Goal: Information Seeking & Learning: Learn about a topic

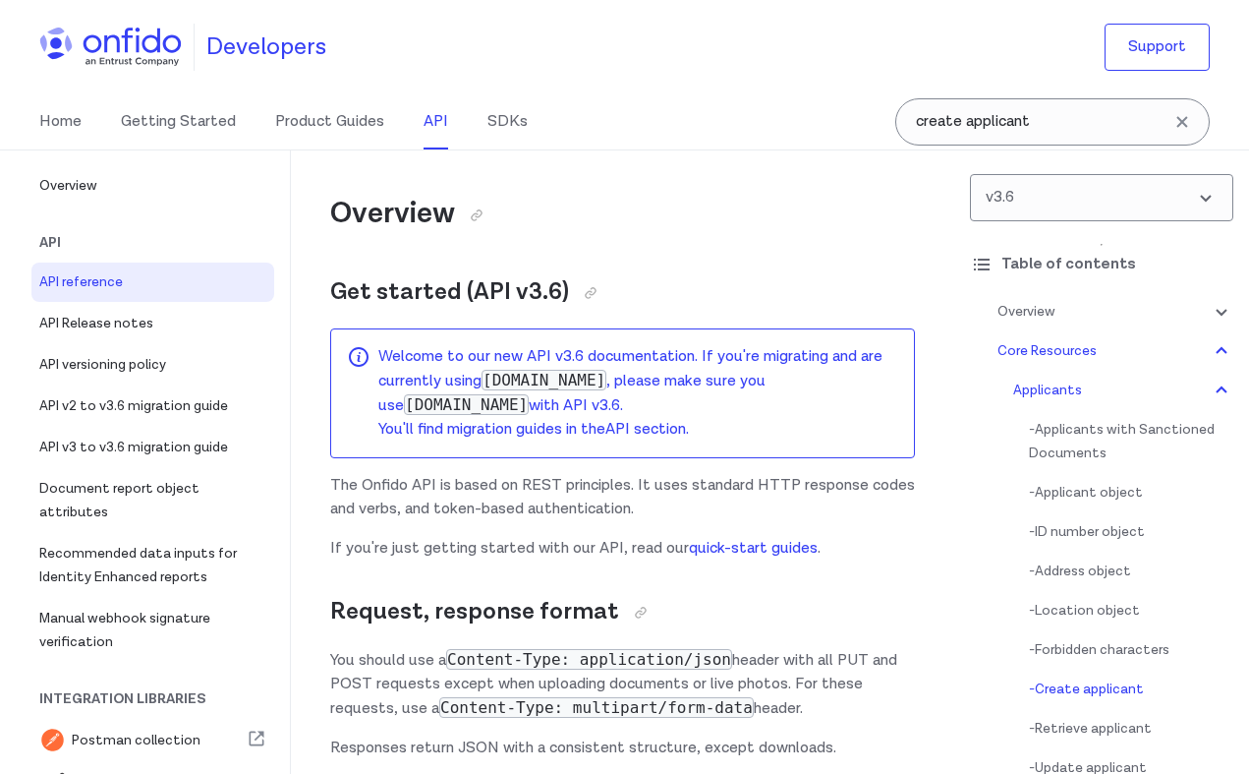
select select "bash"
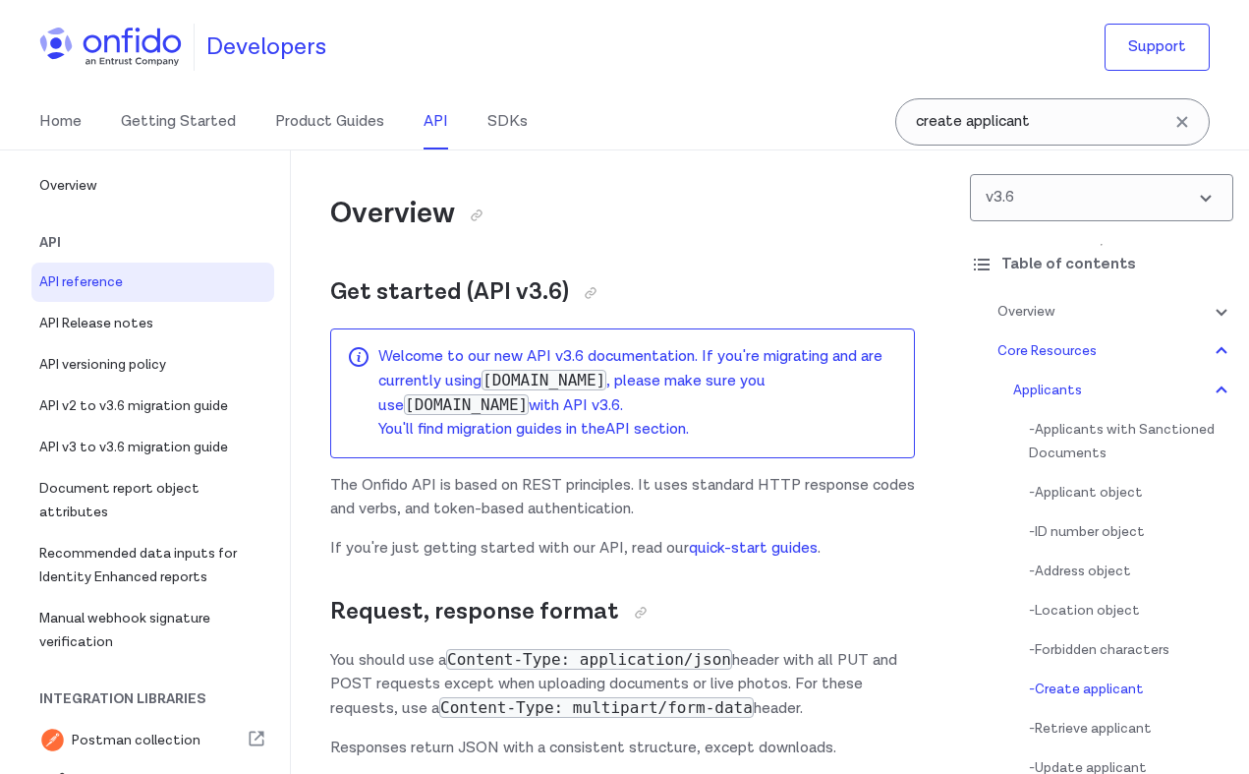
select select "bash"
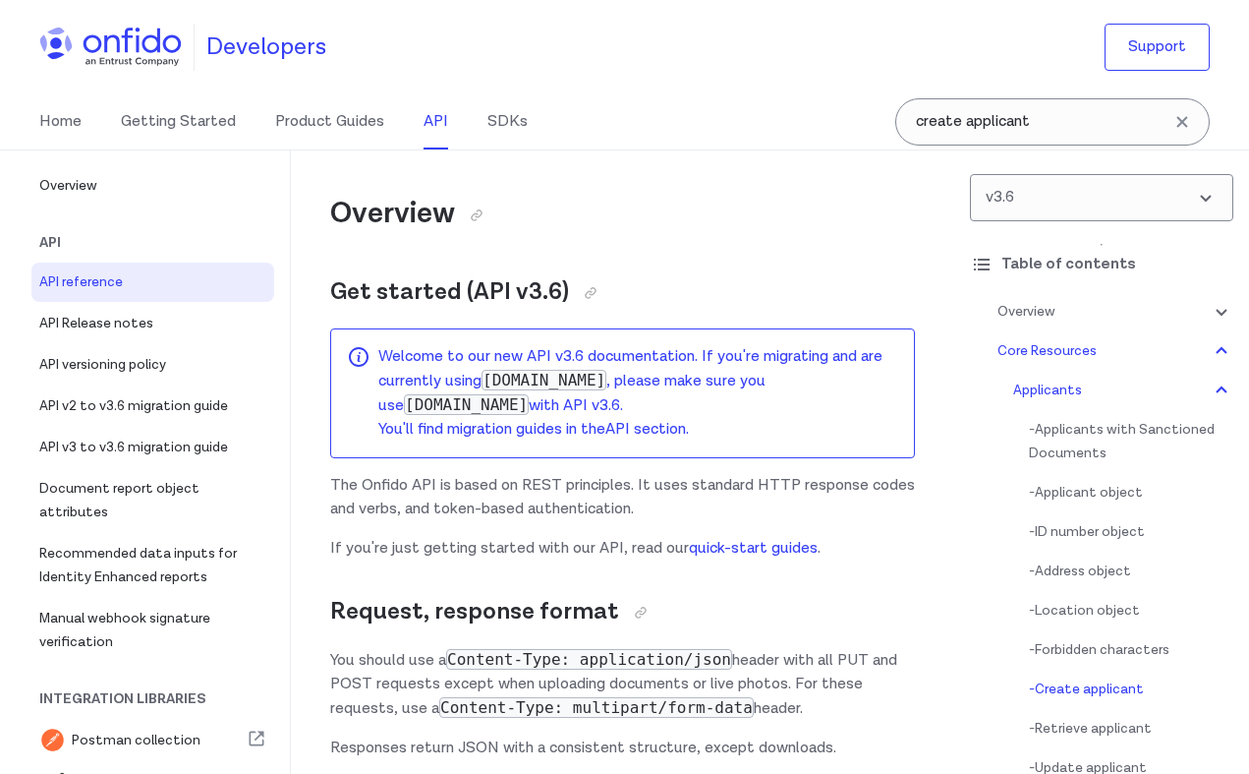
select select "bash"
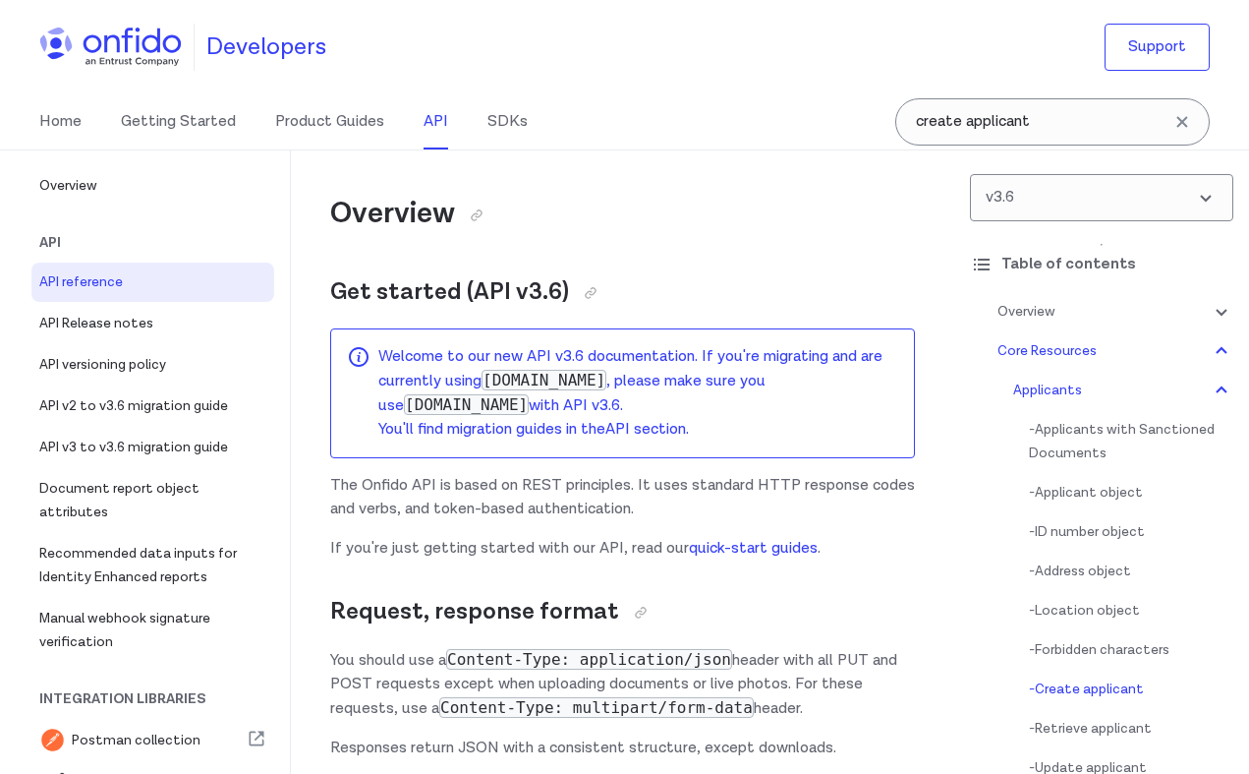
select select "bash"
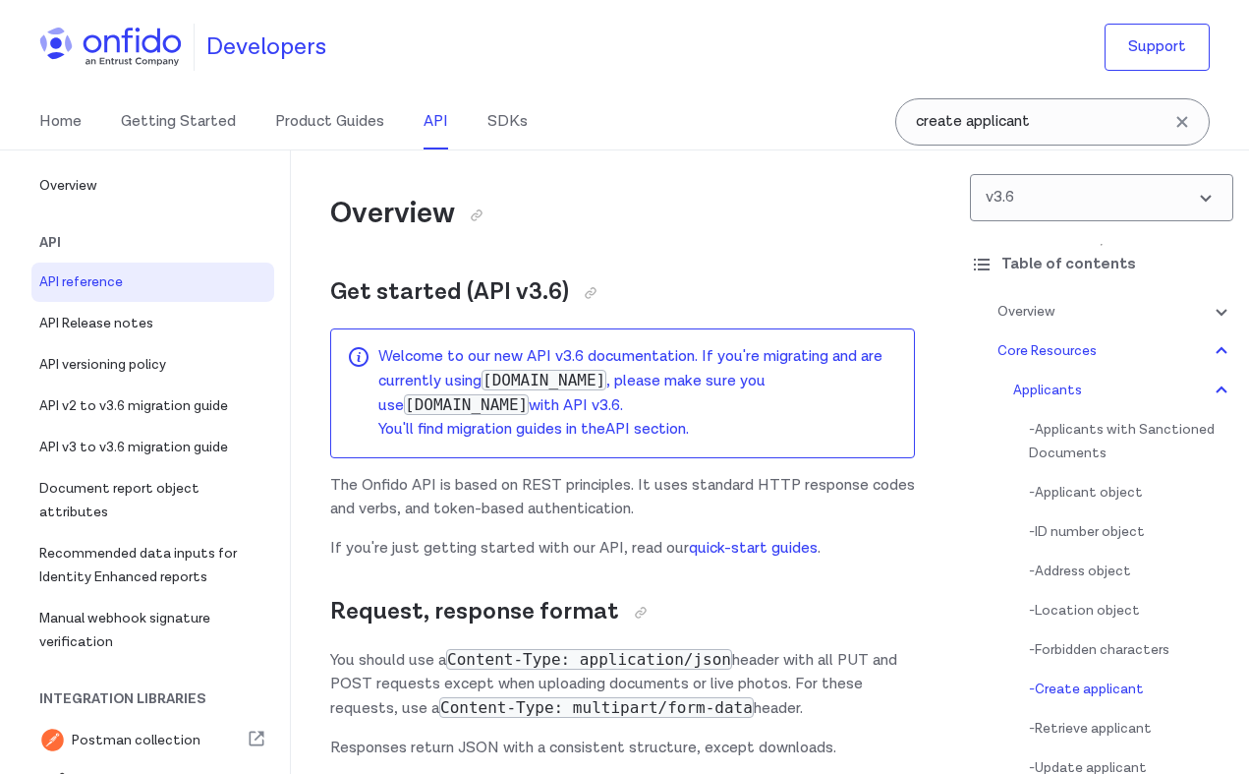
select select "bash"
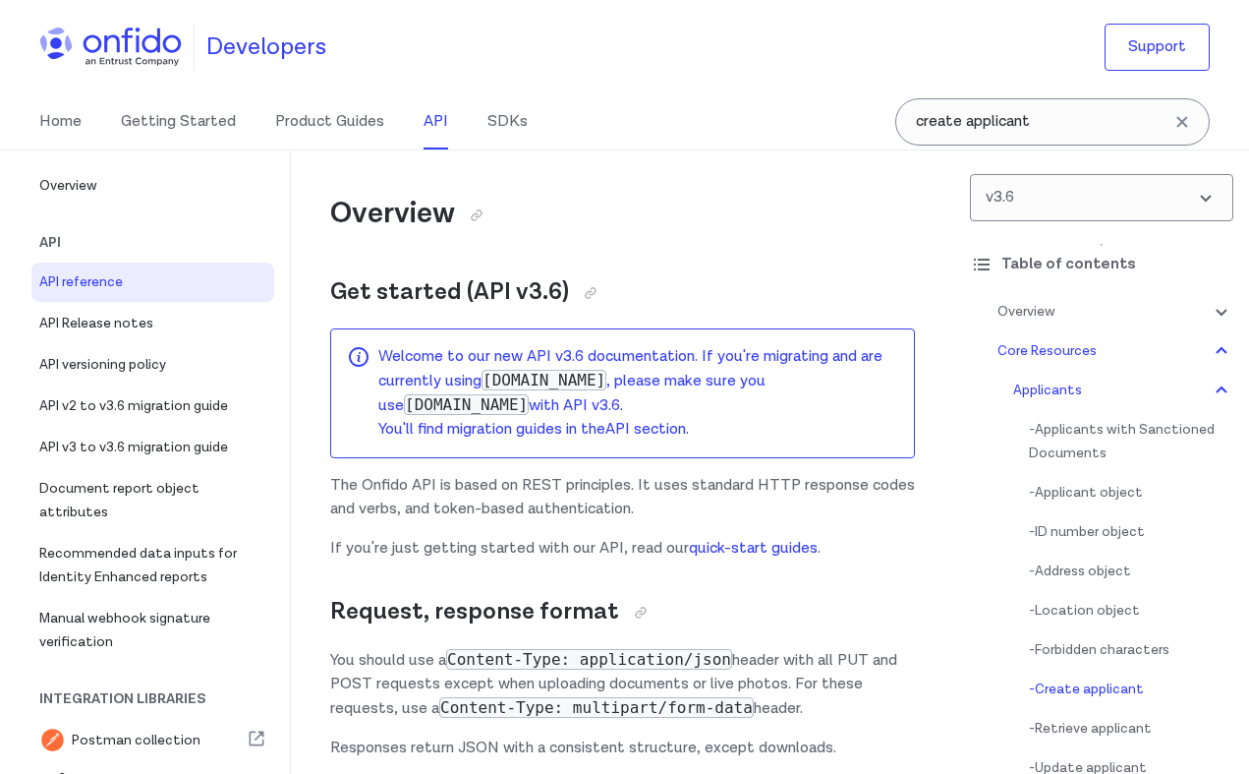
select select "bash"
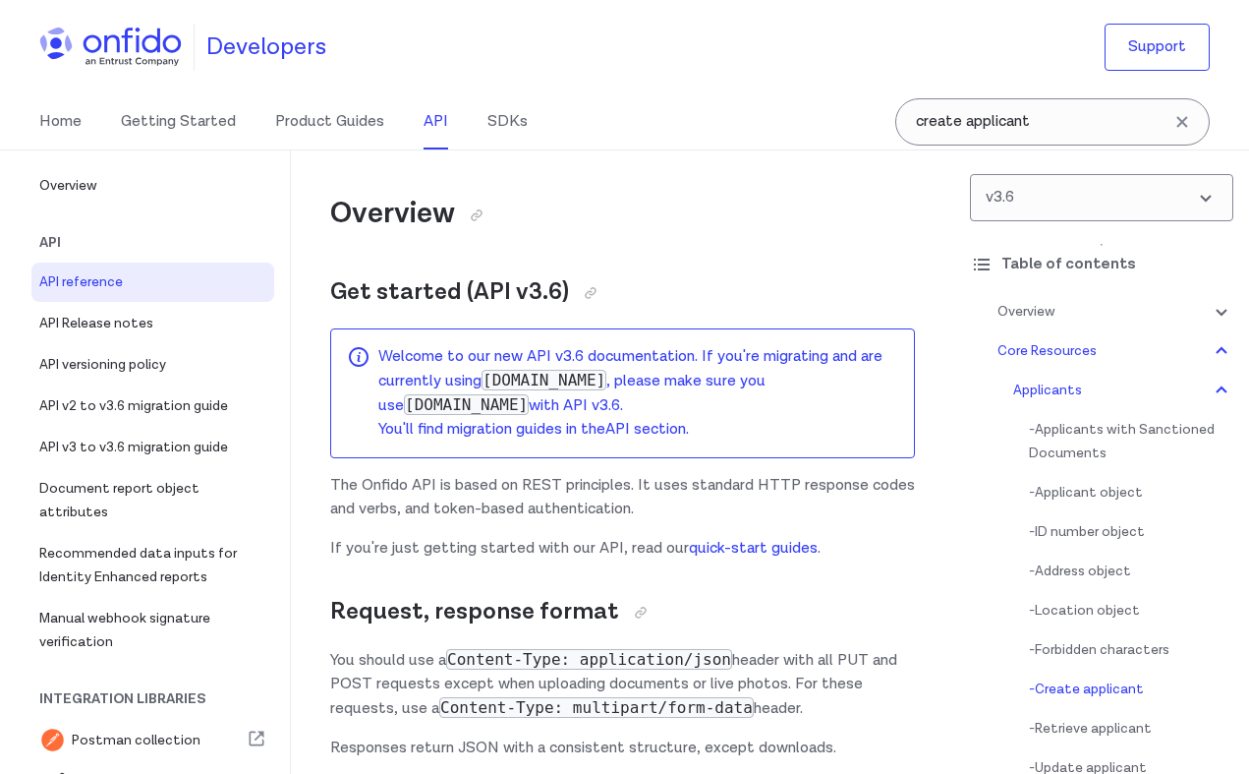
select select "bash"
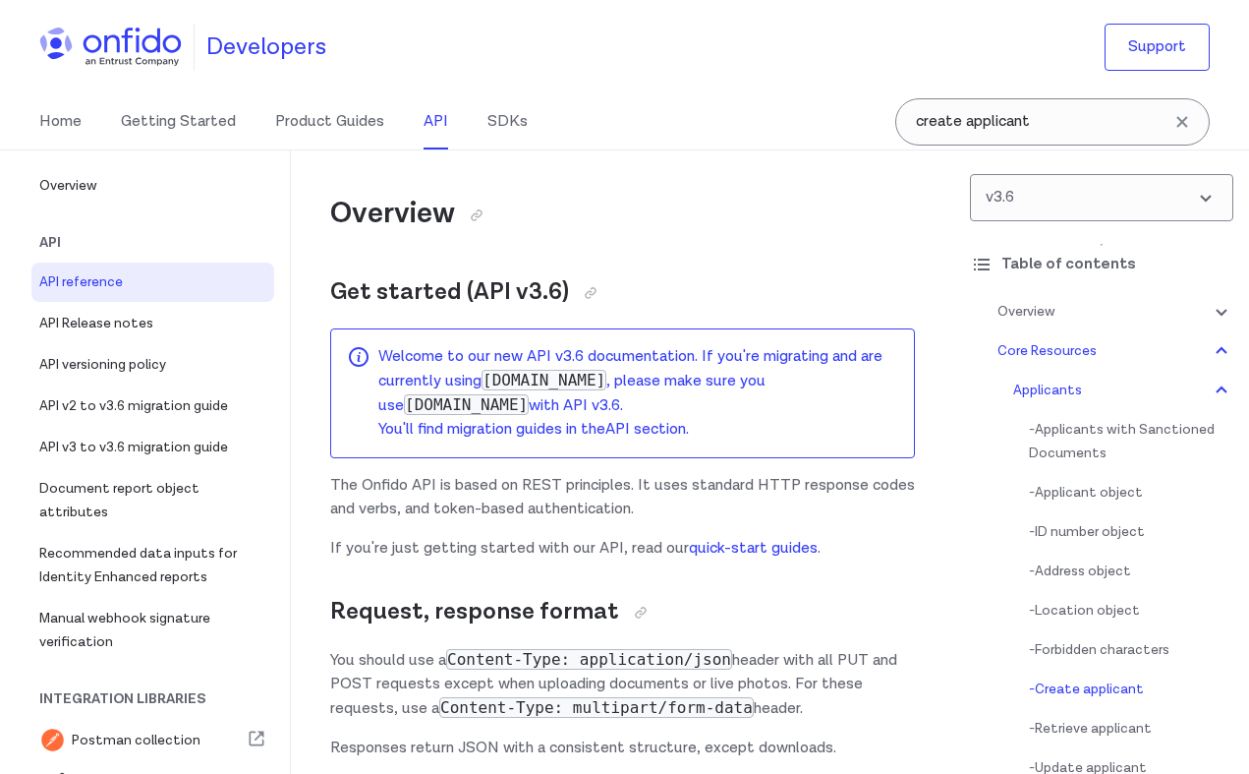
select select "bash"
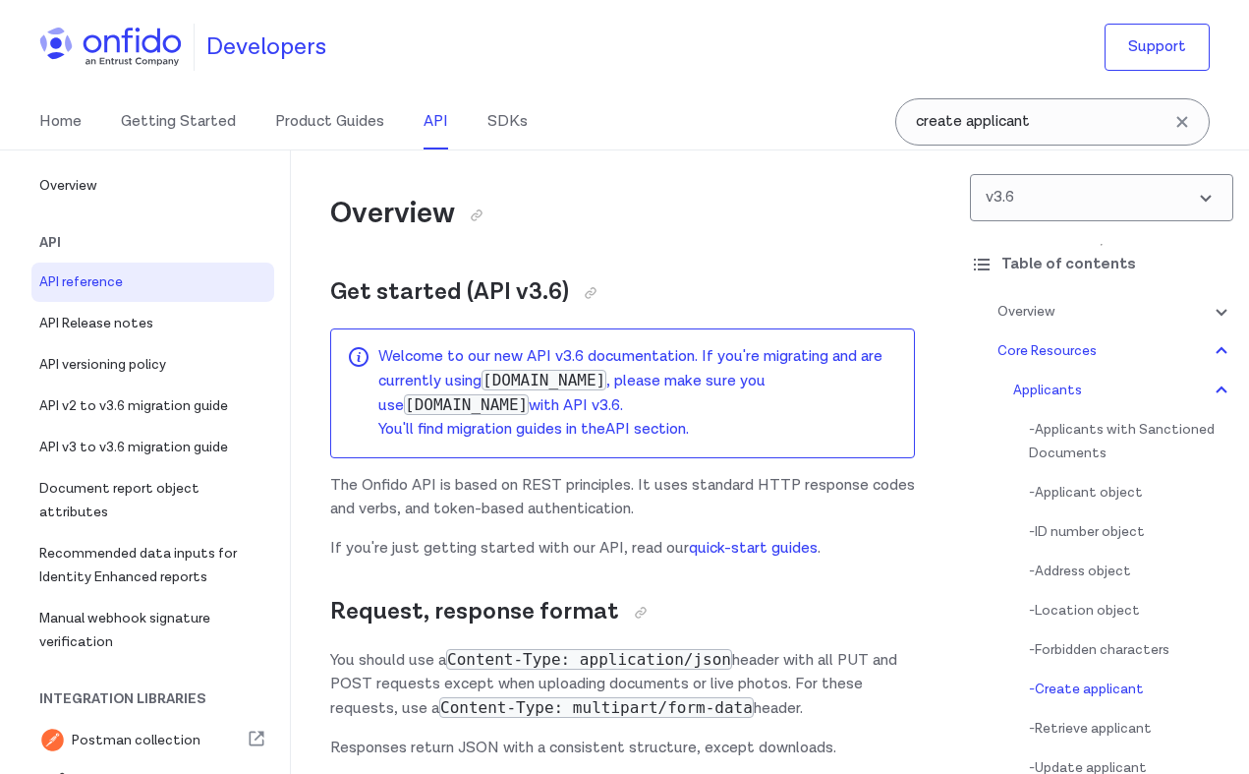
select select "bash"
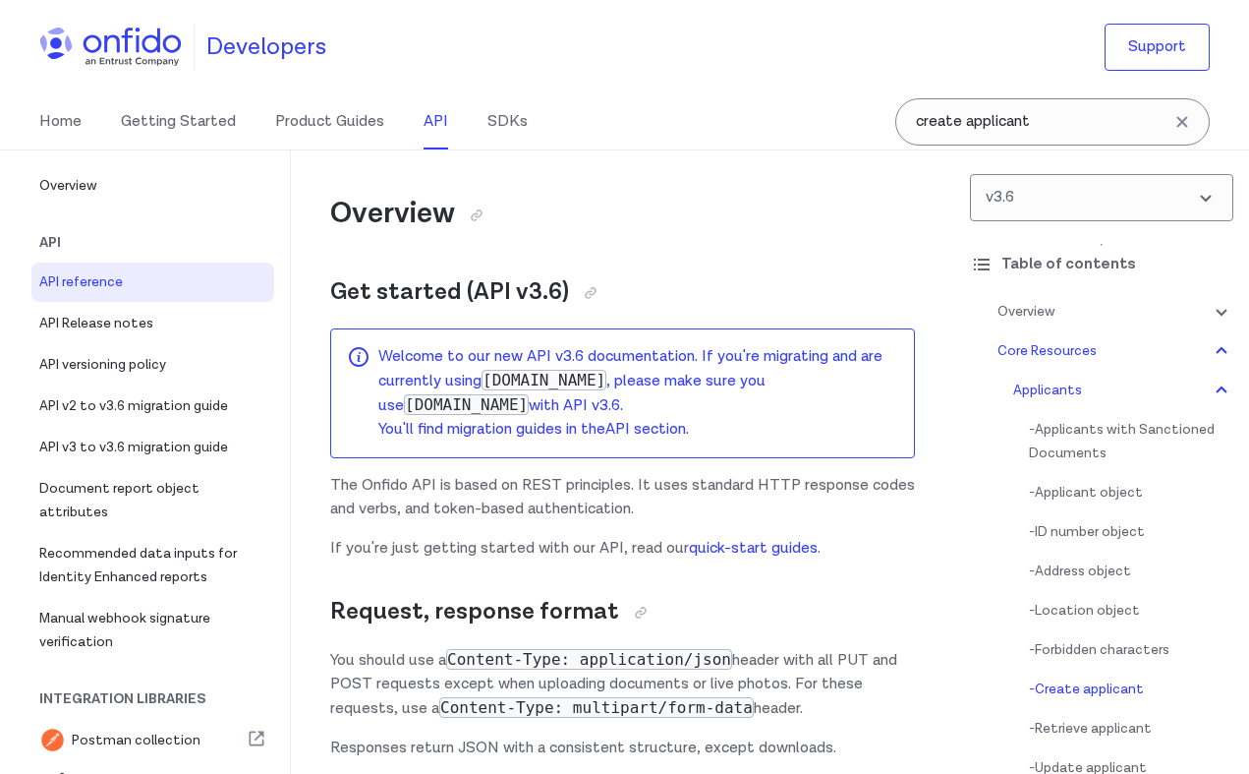
select select "bash"
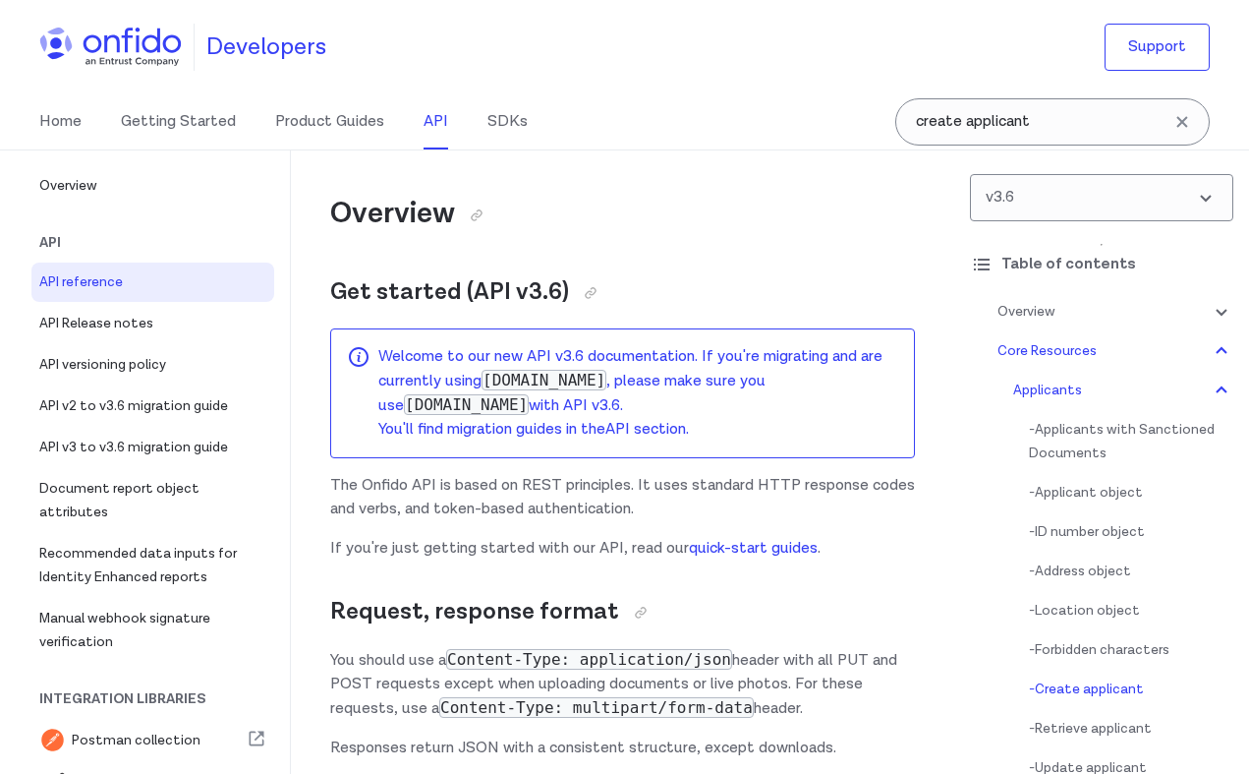
select select "bash"
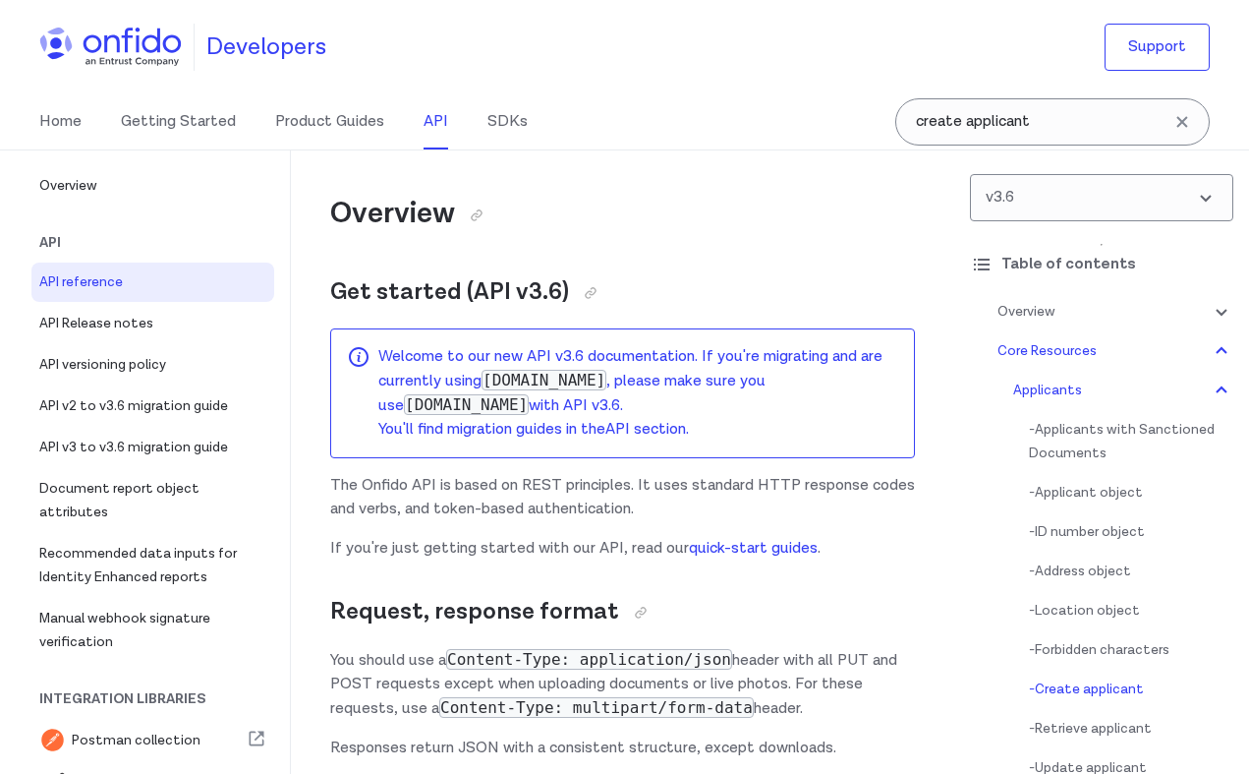
select select "bash"
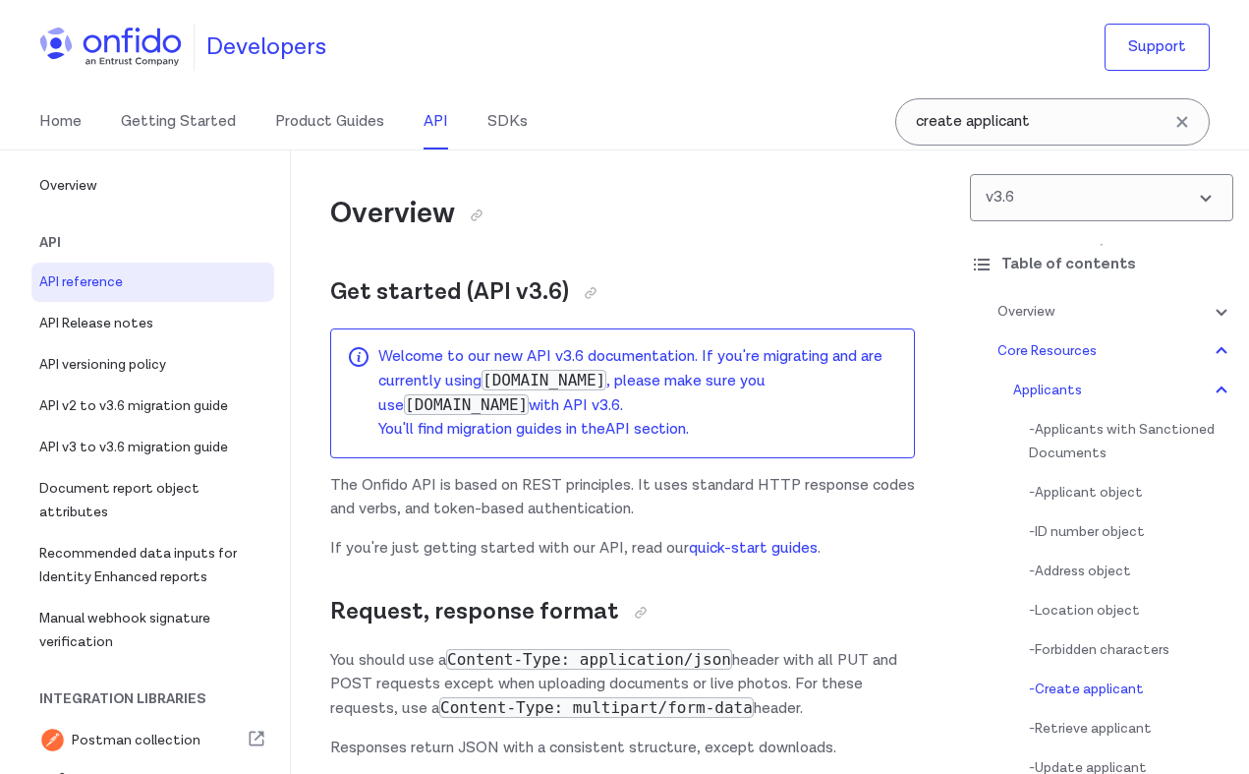
select select "bash"
select select "language selector"
select select "ruby"
select select "bash"
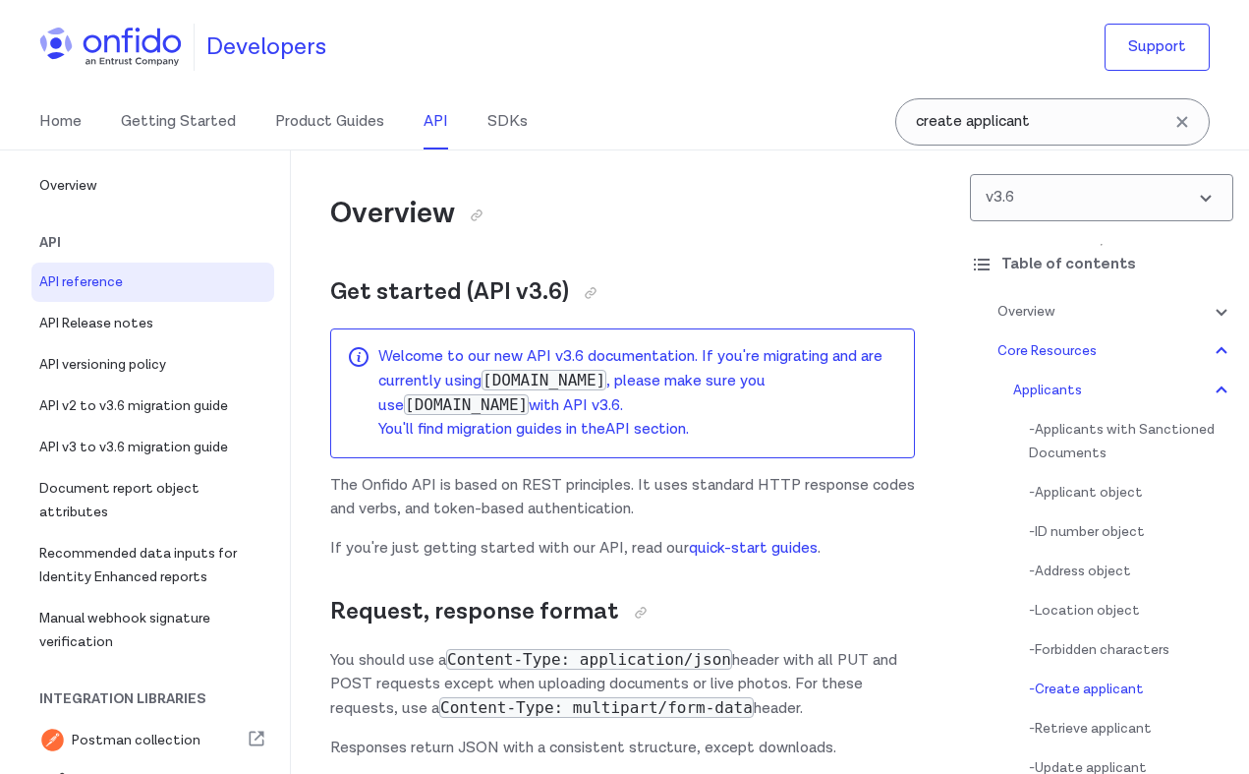
select select "bash"
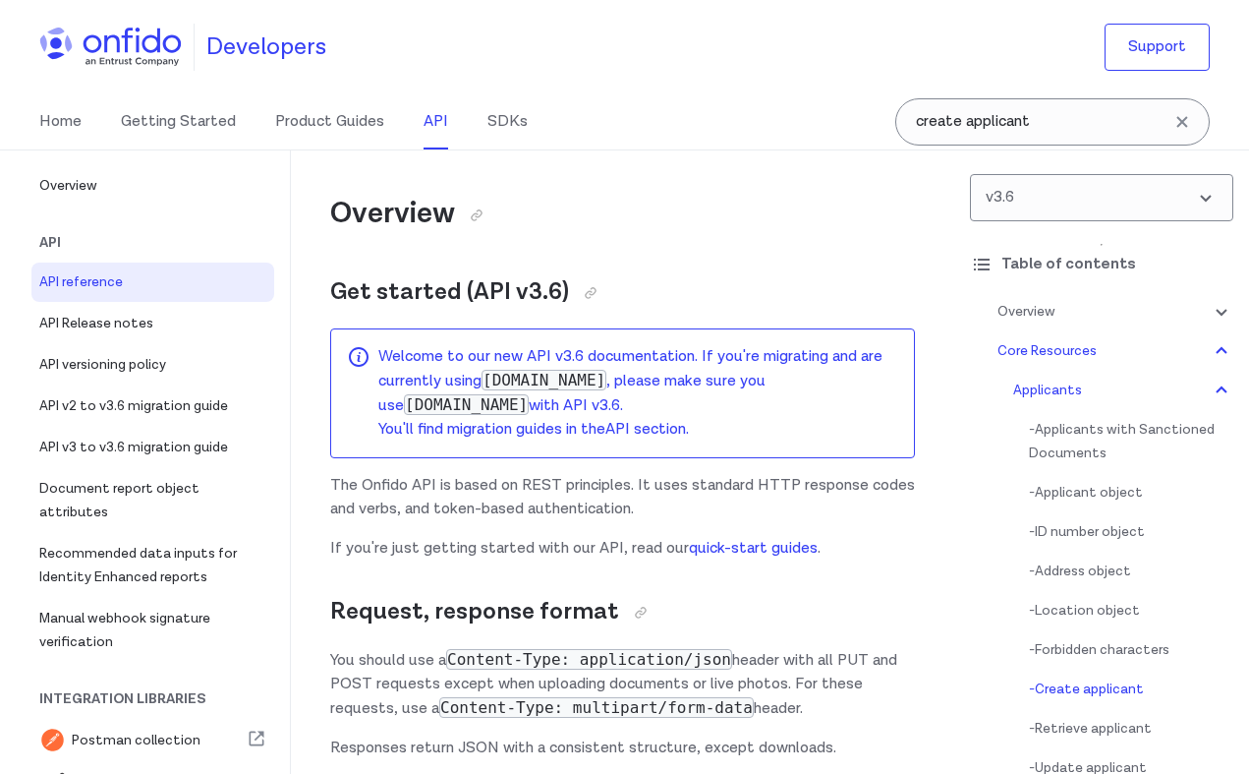
select select "bash"
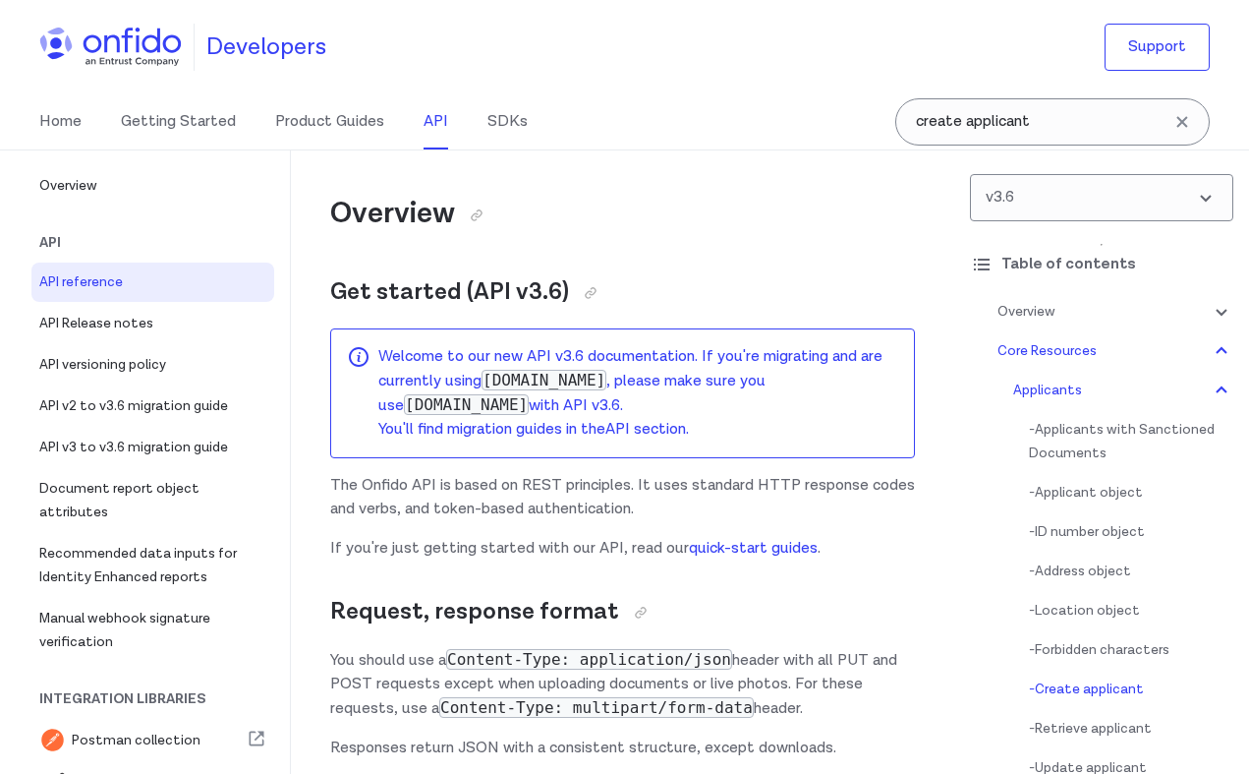
select select "bash"
